Goal: Transaction & Acquisition: Book appointment/travel/reservation

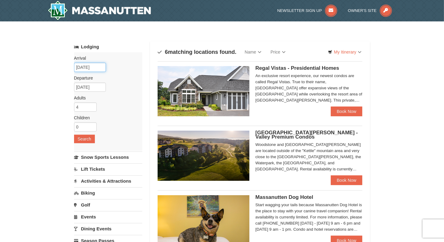
click at [94, 67] on input "[DATE]" at bounding box center [90, 67] width 32 height 9
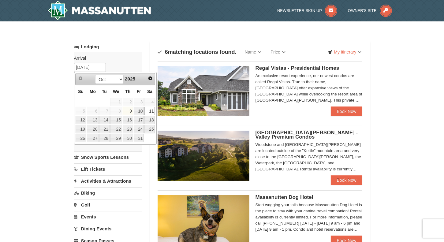
click at [130, 78] on span "2025" at bounding box center [130, 78] width 10 height 5
click at [152, 74] on link "Next" at bounding box center [150, 78] width 9 height 9
click at [152, 76] on span "Next" at bounding box center [150, 78] width 5 height 5
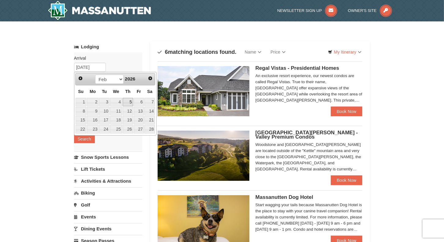
click at [132, 102] on link "5" at bounding box center [128, 102] width 10 height 9
type input "[DATE]"
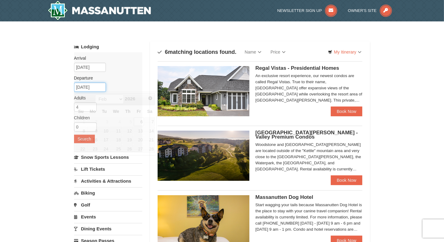
click at [86, 86] on input "[DATE]" at bounding box center [90, 87] width 32 height 9
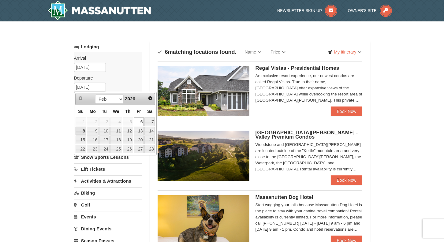
click at [81, 132] on link "8" at bounding box center [81, 131] width 11 height 9
type input "[DATE]"
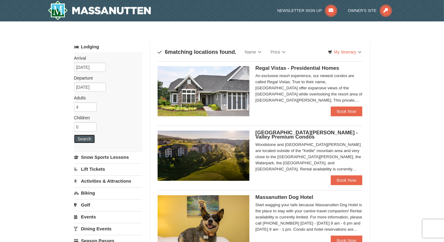
click at [80, 140] on button "Search" at bounding box center [84, 139] width 21 height 9
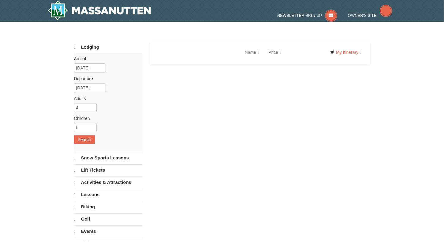
select select "10"
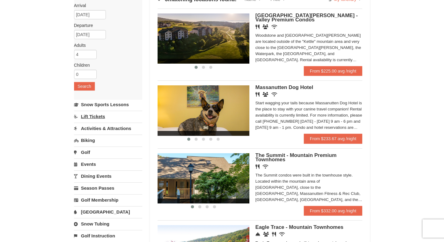
scroll to position [57, 0]
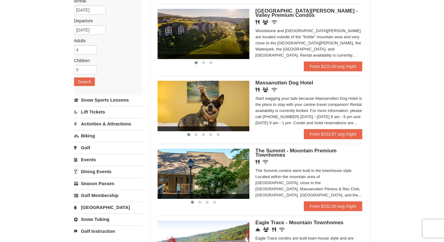
click at [98, 114] on link "Lift Tickets" at bounding box center [108, 111] width 68 height 11
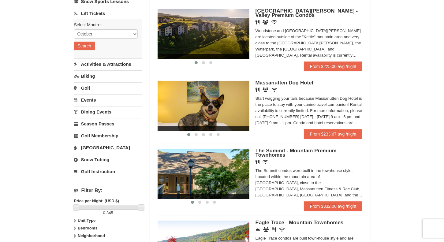
click at [6, 119] on div "× Categories Map List Filter My Itinerary Questions? 1-540-289-9441 Lodging Arr…" at bounding box center [222, 166] width 444 height 404
click at [383, 236] on div "× Categories Map List Filter My Itinerary Questions? 1-540-289-9441 Lodging Arr…" at bounding box center [222, 166] width 444 height 404
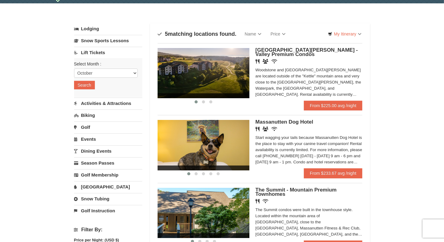
scroll to position [0, 0]
